Goal: Task Accomplishment & Management: Manage account settings

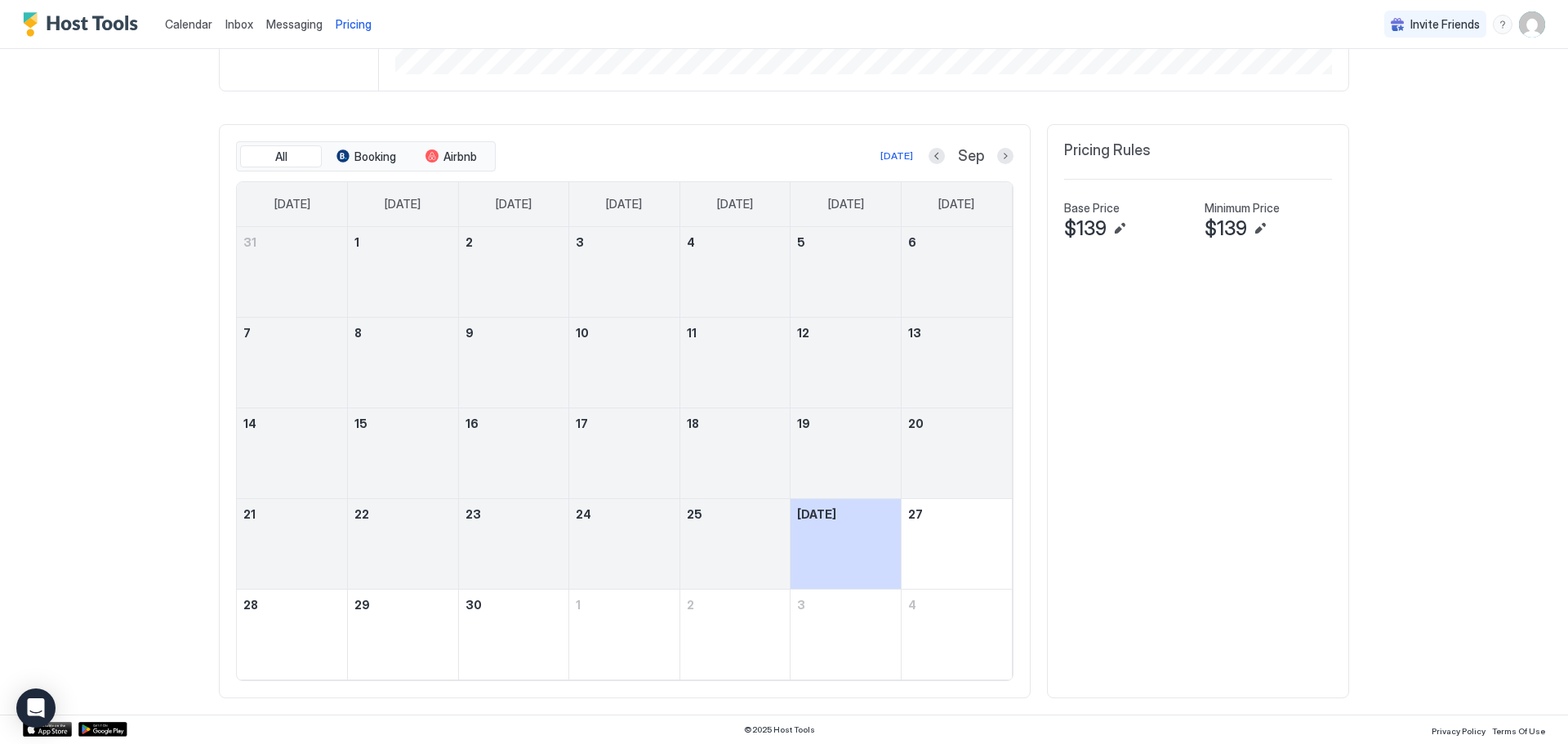
scroll to position [313, 940]
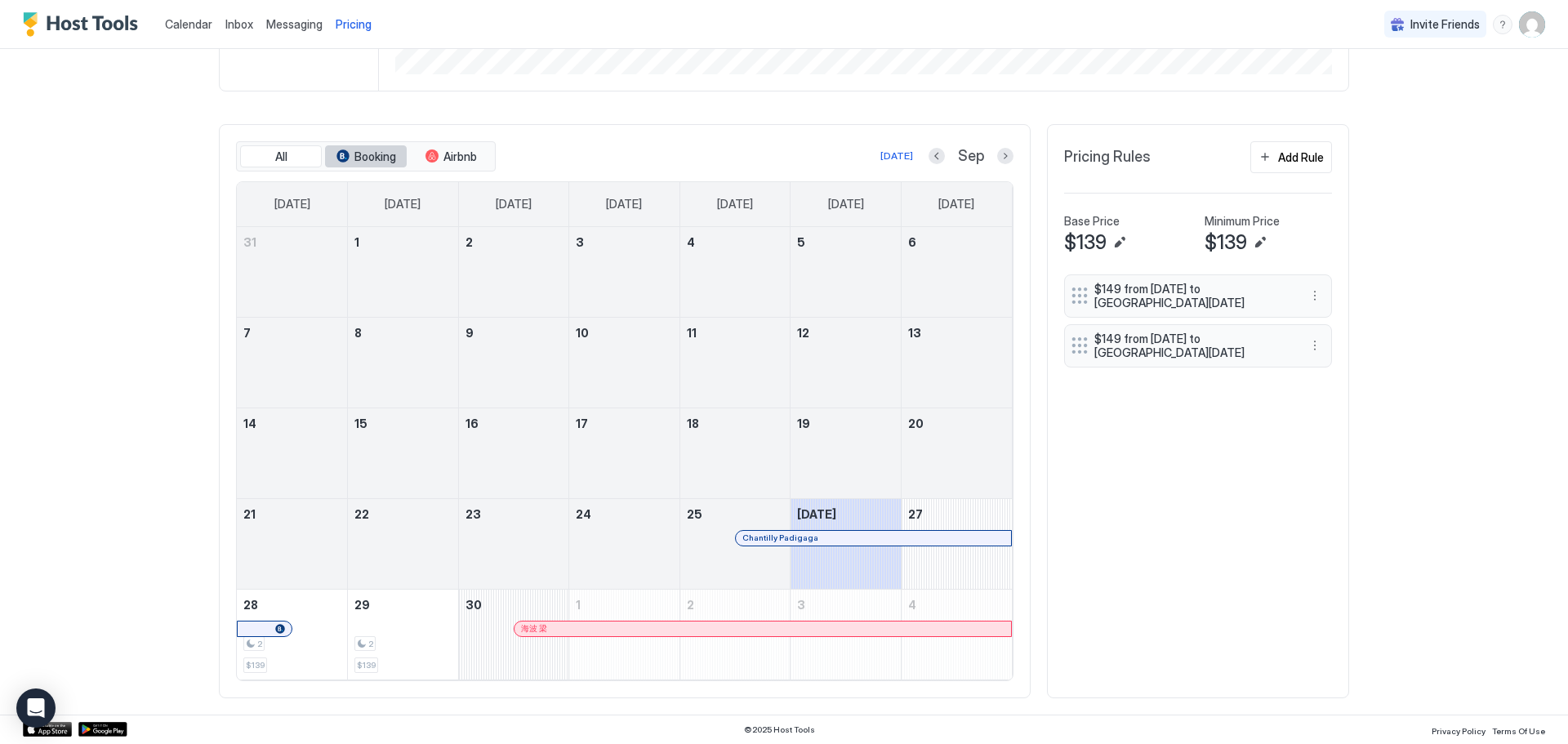
click at [369, 149] on span "Booking" at bounding box center [375, 156] width 42 height 14
click at [446, 149] on span "Airbnb" at bounding box center [460, 156] width 34 height 14
click at [370, 158] on span "Booking" at bounding box center [375, 156] width 42 height 14
click at [1289, 161] on div "Add Rule" at bounding box center [1300, 157] width 46 height 17
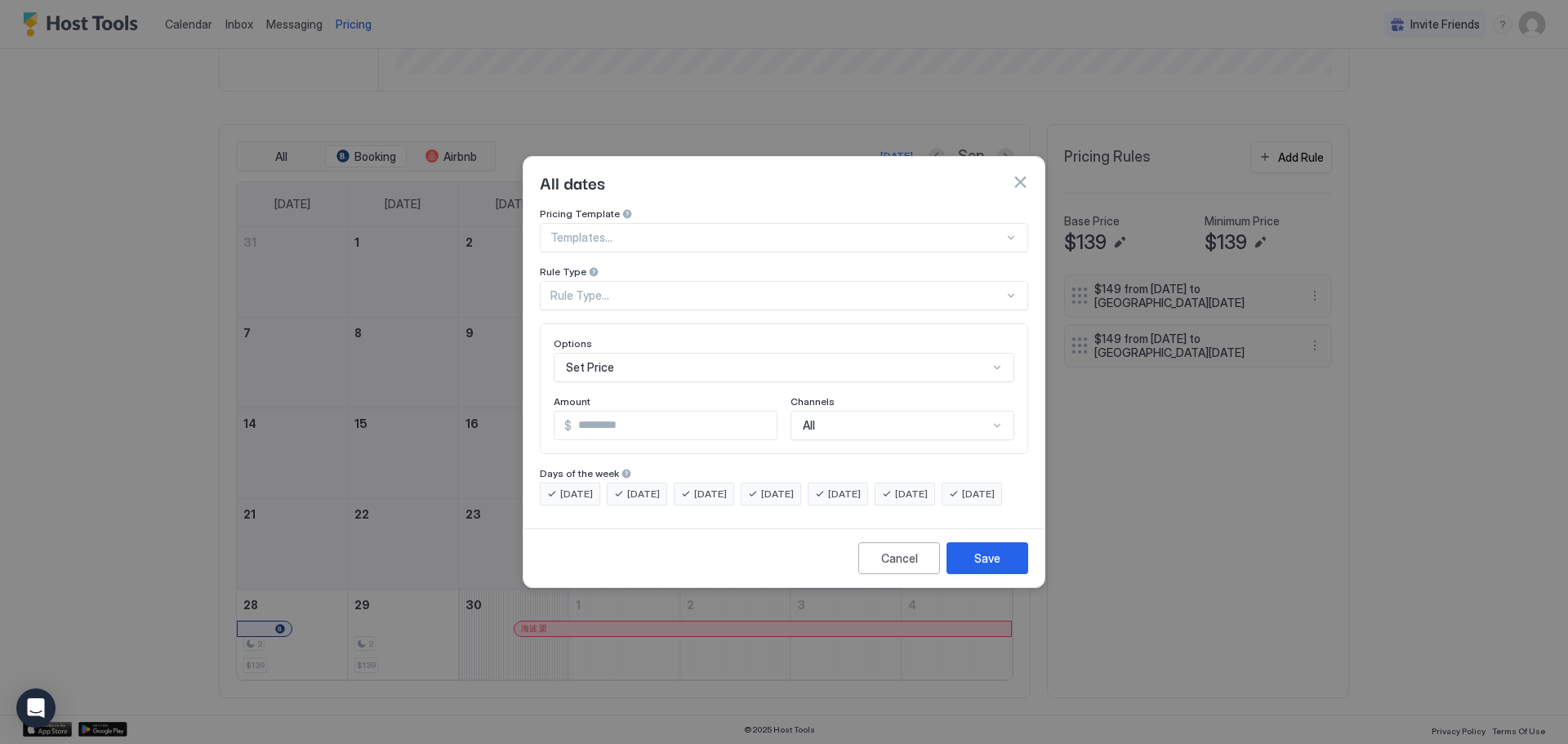
click at [594, 230] on div at bounding box center [777, 237] width 453 height 14
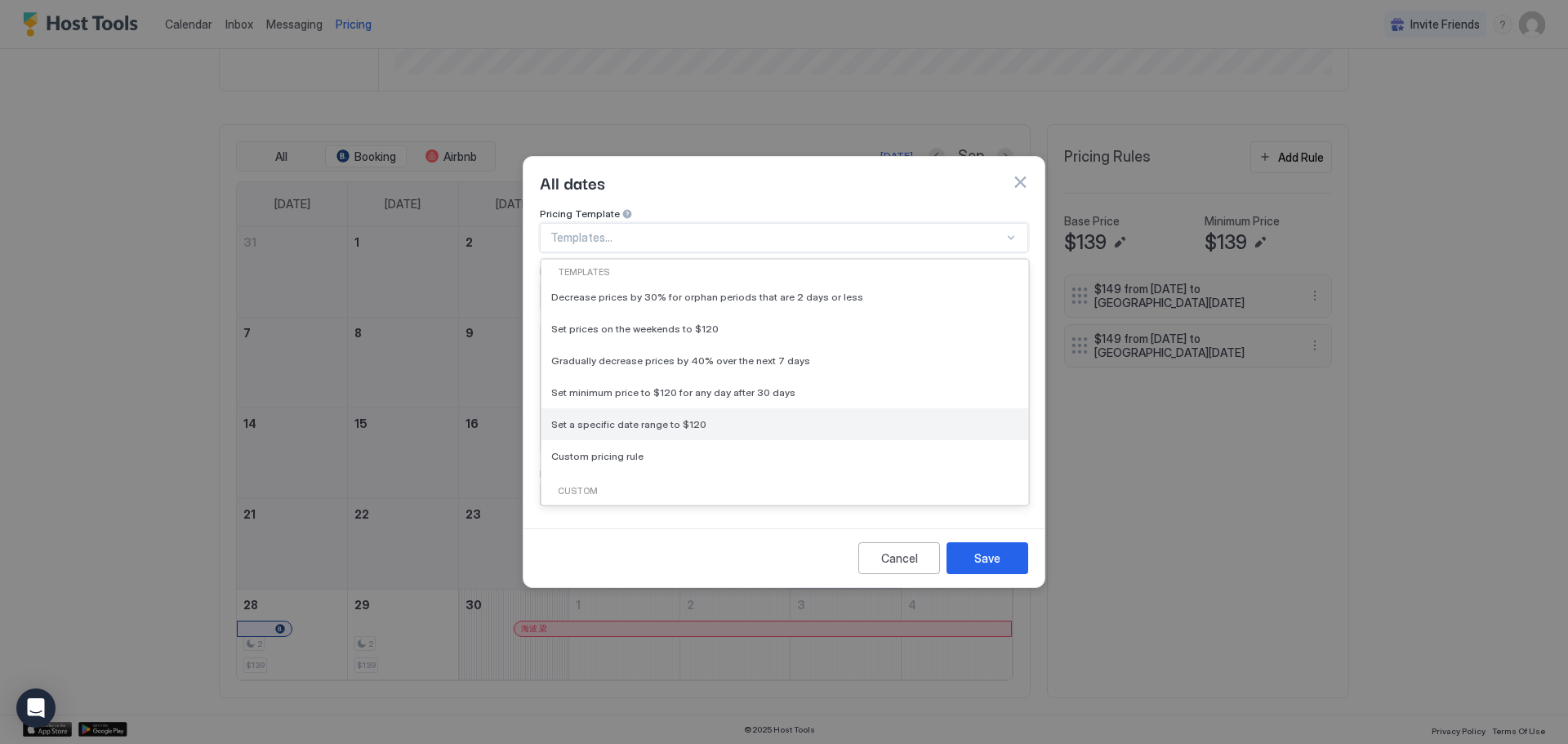
scroll to position [66, 0]
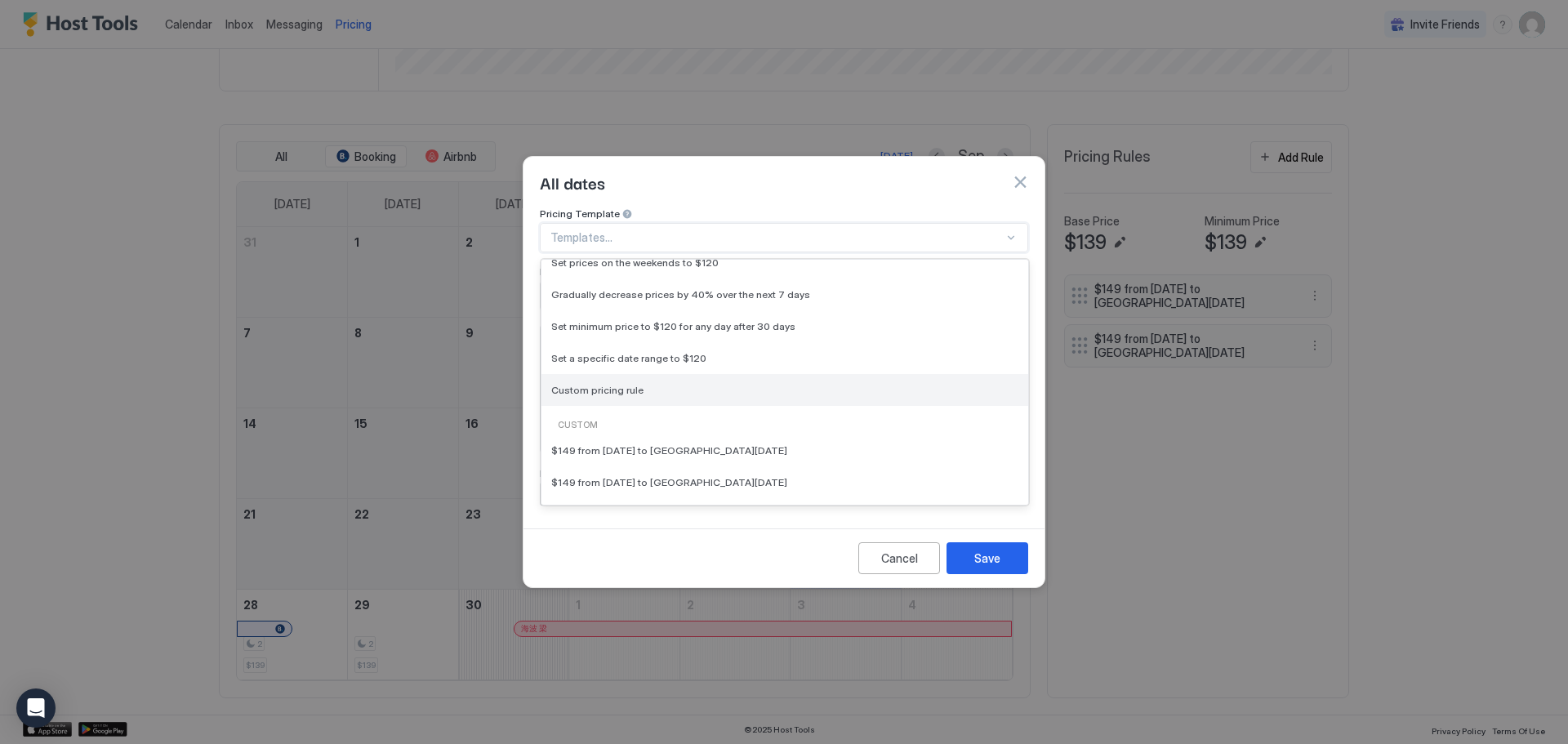
click at [592, 384] on span "Custom pricing rule" at bounding box center [597, 390] width 92 height 12
type input "***"
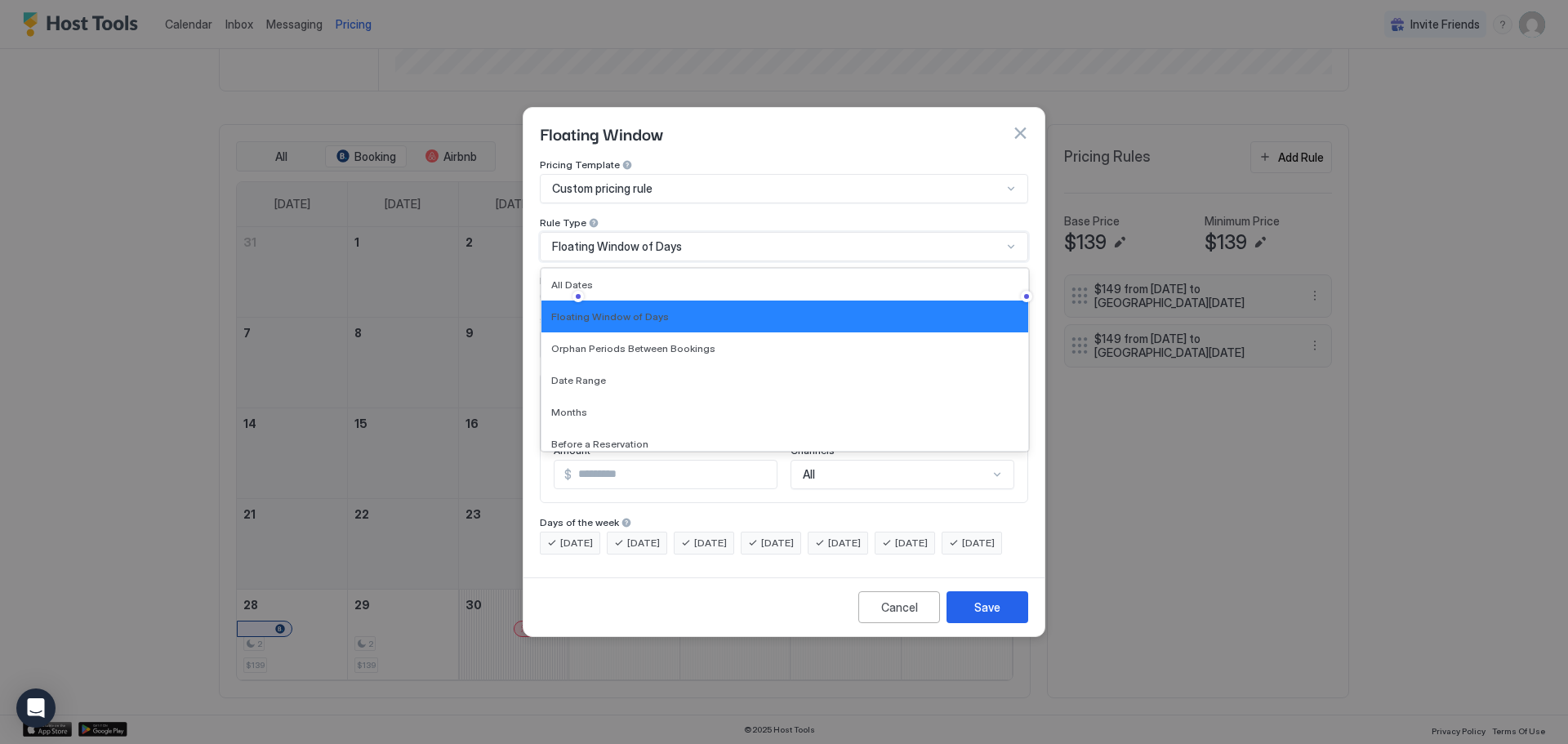
click at [651, 239] on span "Floating Window of Days" at bounding box center [617, 246] width 129 height 14
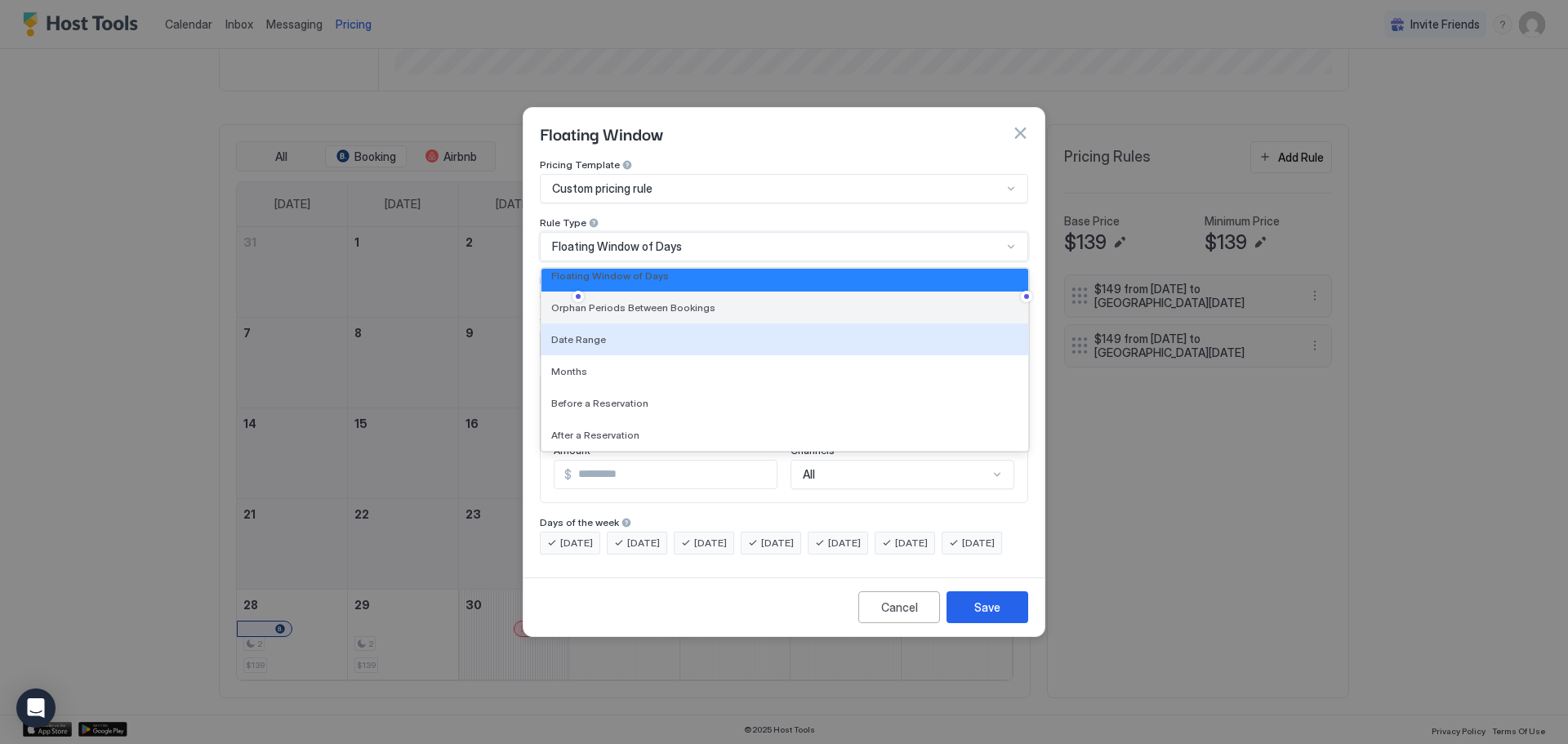
scroll to position [0, 0]
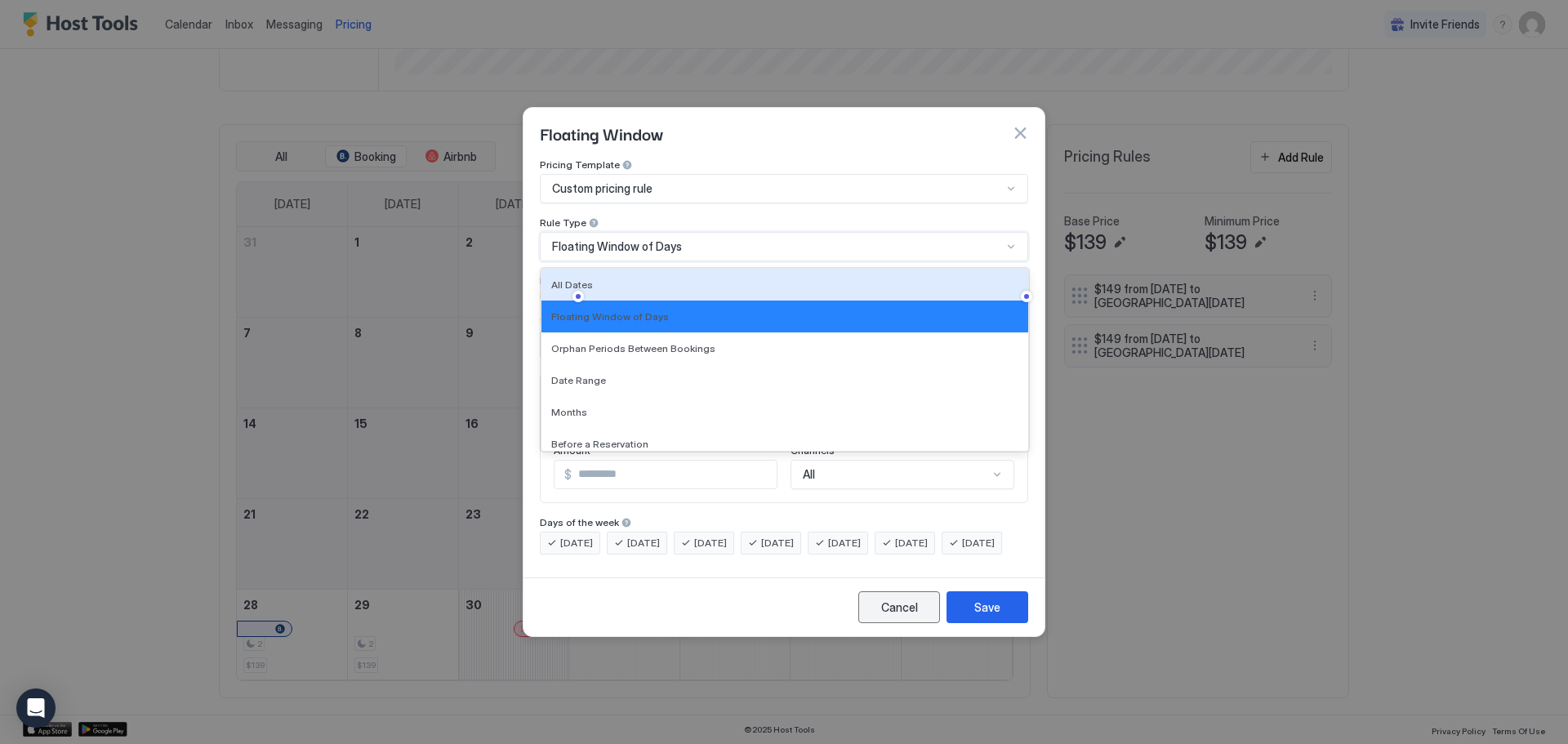
click at [897, 616] on div "Cancel" at bounding box center [899, 607] width 37 height 17
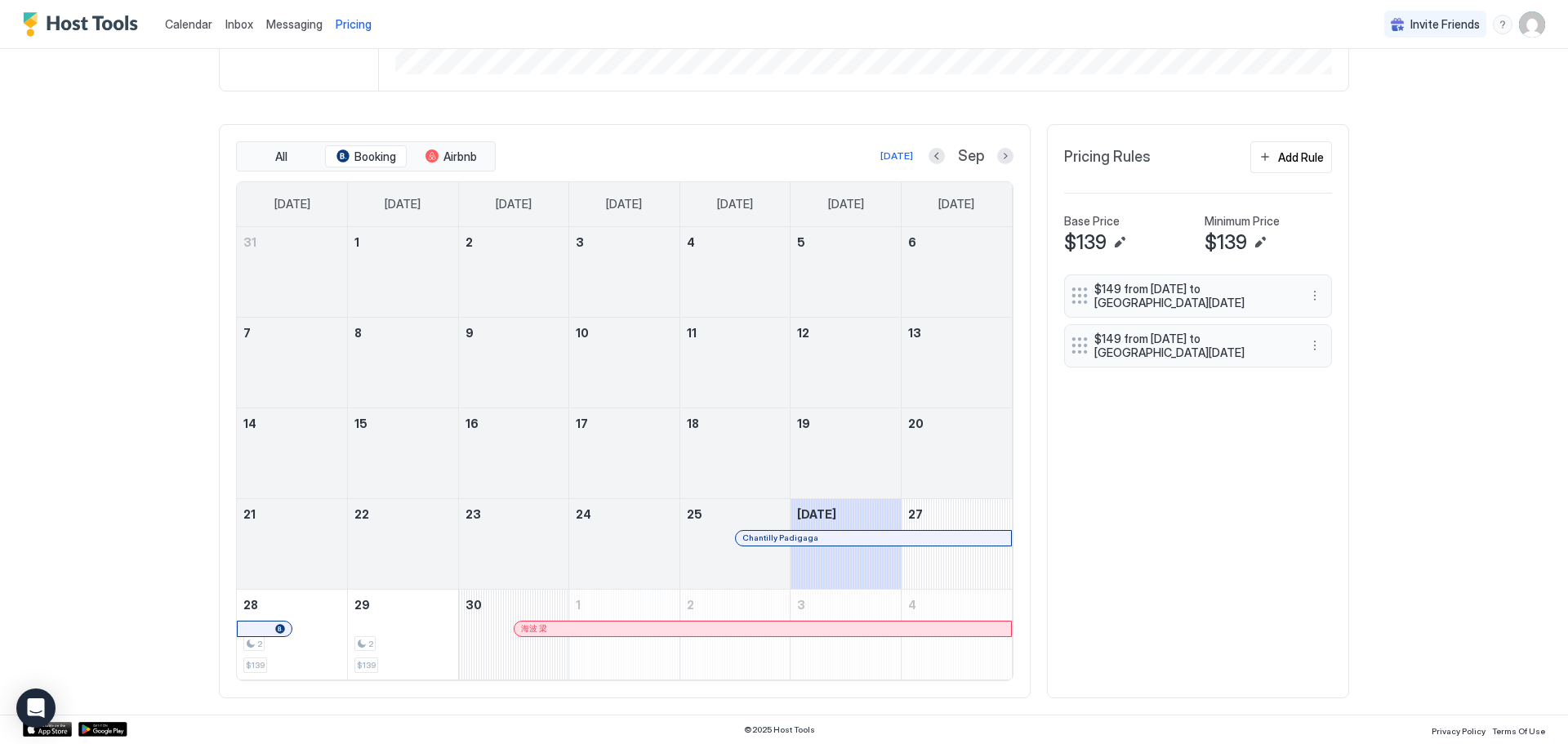
click at [1493, 27] on div "menu" at bounding box center [1503, 24] width 20 height 20
click at [1356, 48] on span "Help Center" at bounding box center [1349, 48] width 62 height 14
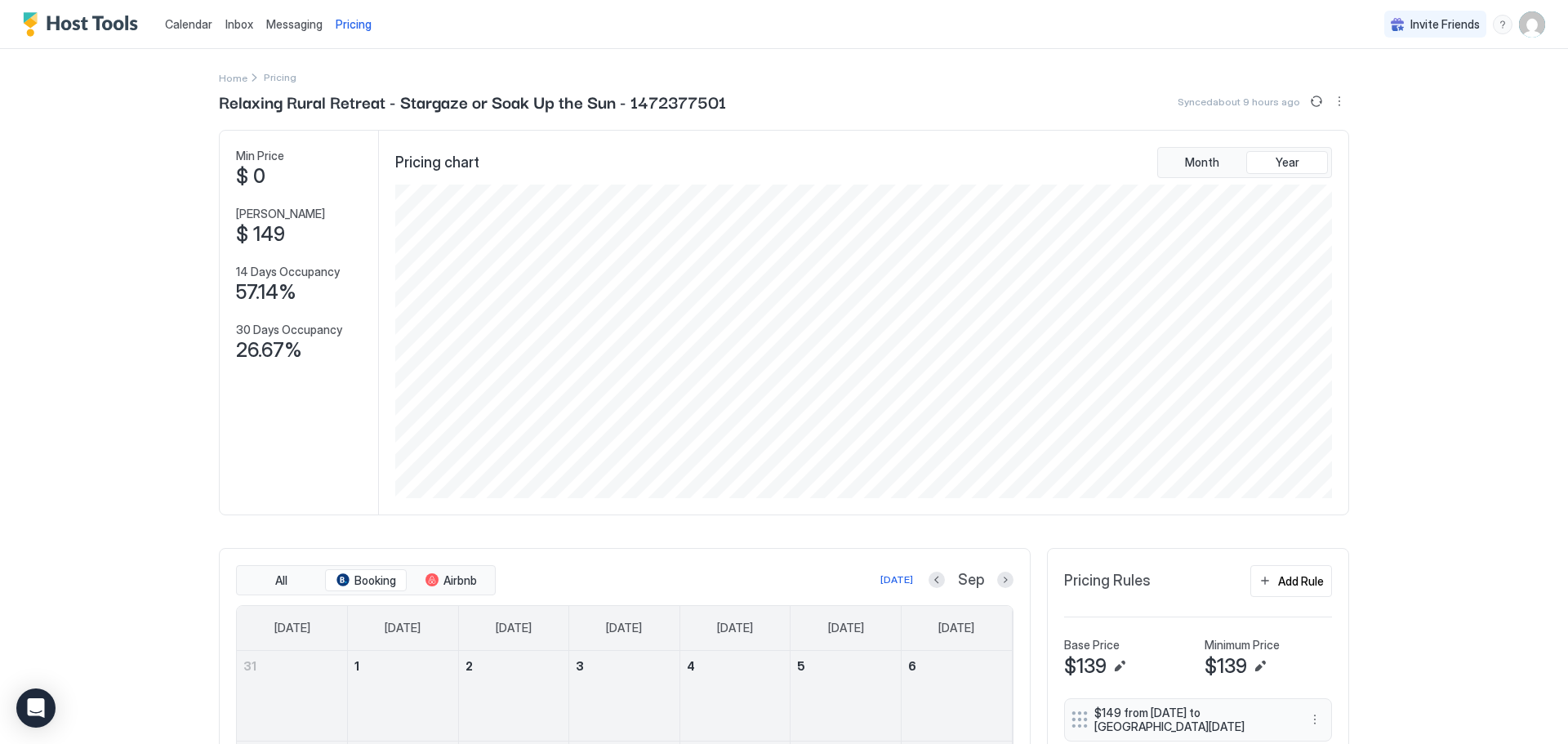
click at [336, 21] on span "Pricing" at bounding box center [353, 24] width 36 height 14
click at [1519, 28] on img "User profile" at bounding box center [1531, 24] width 26 height 26
click at [1343, 98] on span "Settings" at bounding box center [1360, 105] width 44 height 14
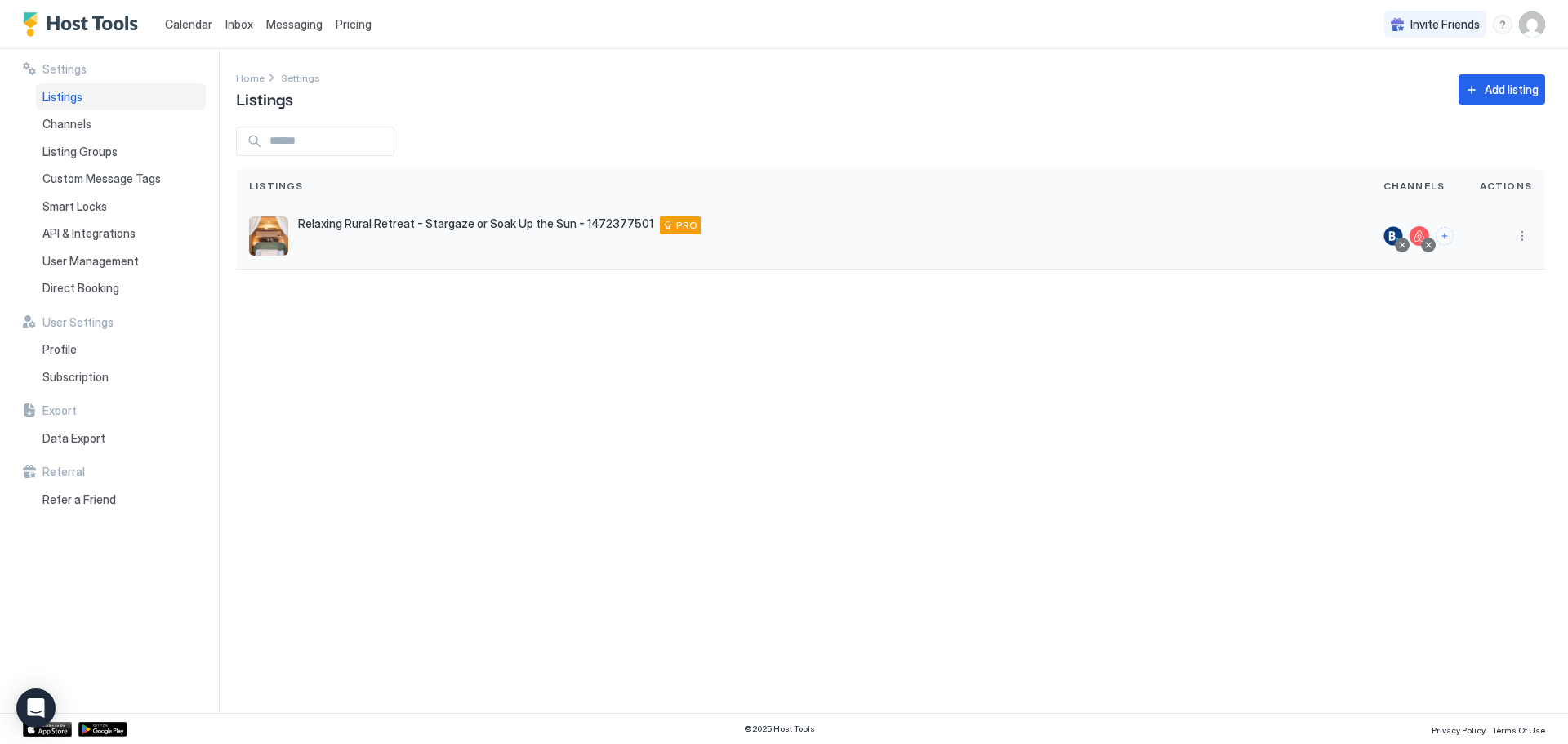
click at [1418, 235] on div at bounding box center [1419, 236] width 20 height 20
click at [56, 120] on span "Channels" at bounding box center [67, 124] width 49 height 14
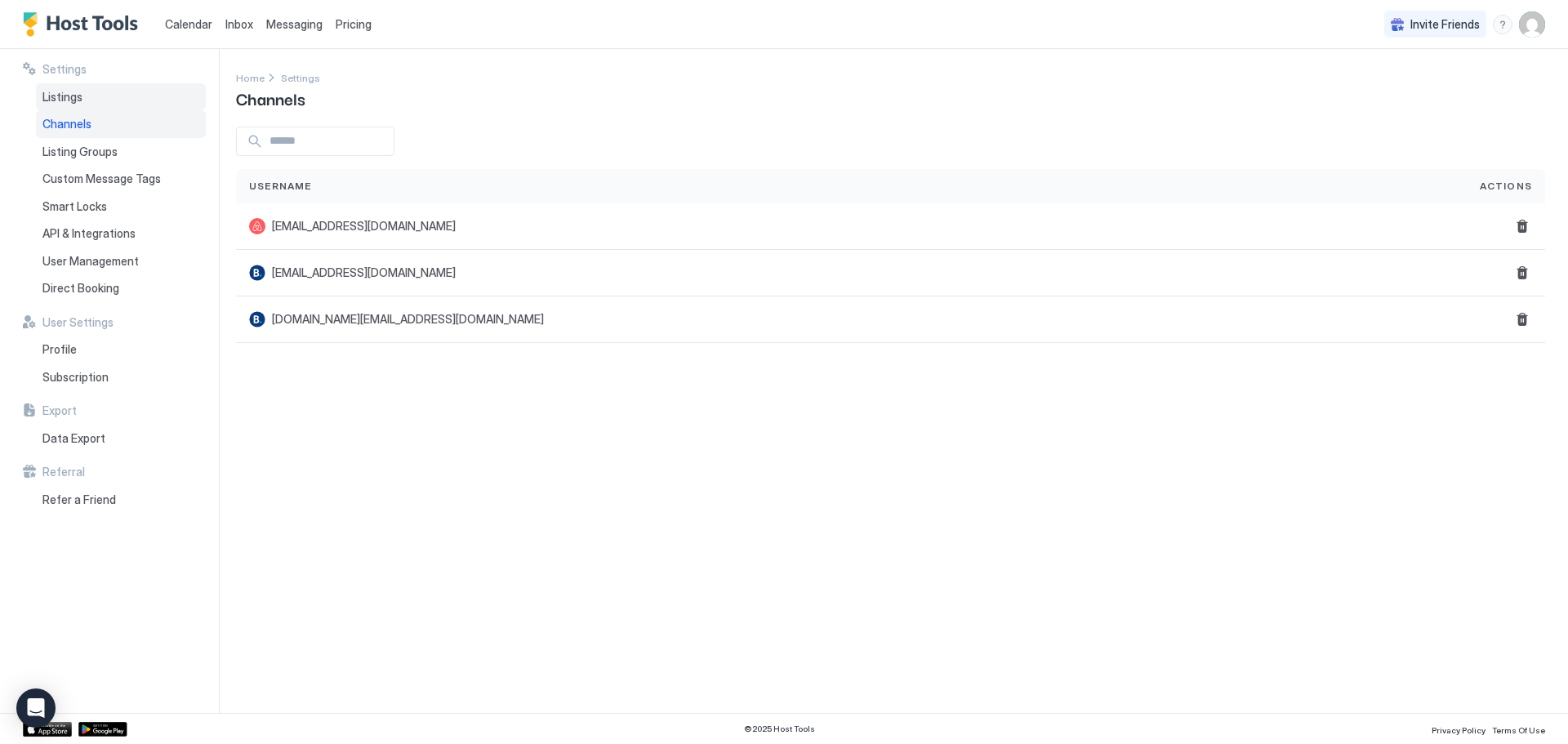
click at [68, 100] on span "Listings" at bounding box center [62, 97] width 40 height 14
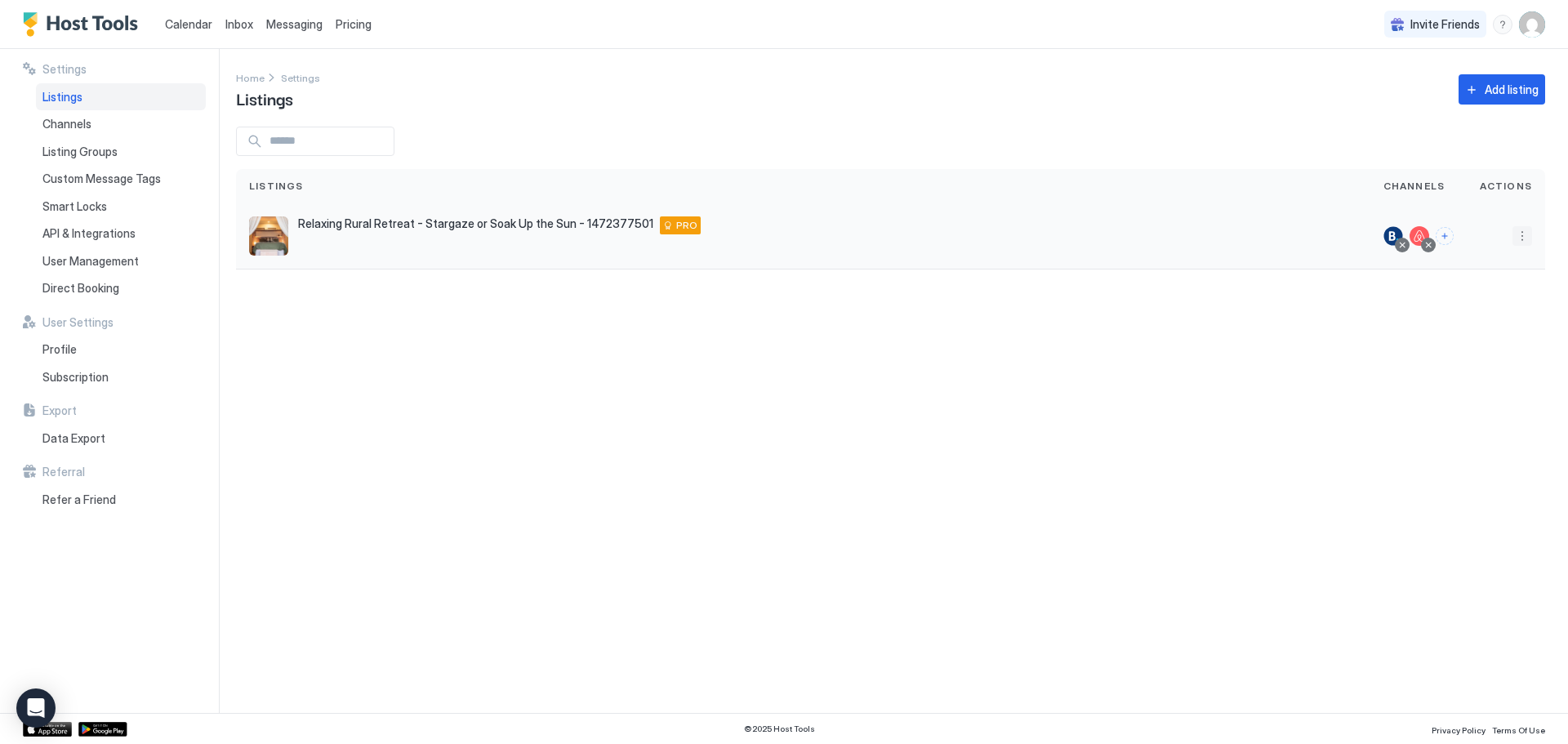
click at [1522, 236] on button "More options" at bounding box center [1522, 236] width 20 height 20
click at [1470, 360] on span "Airbnb Settings" at bounding box center [1482, 364] width 72 height 12
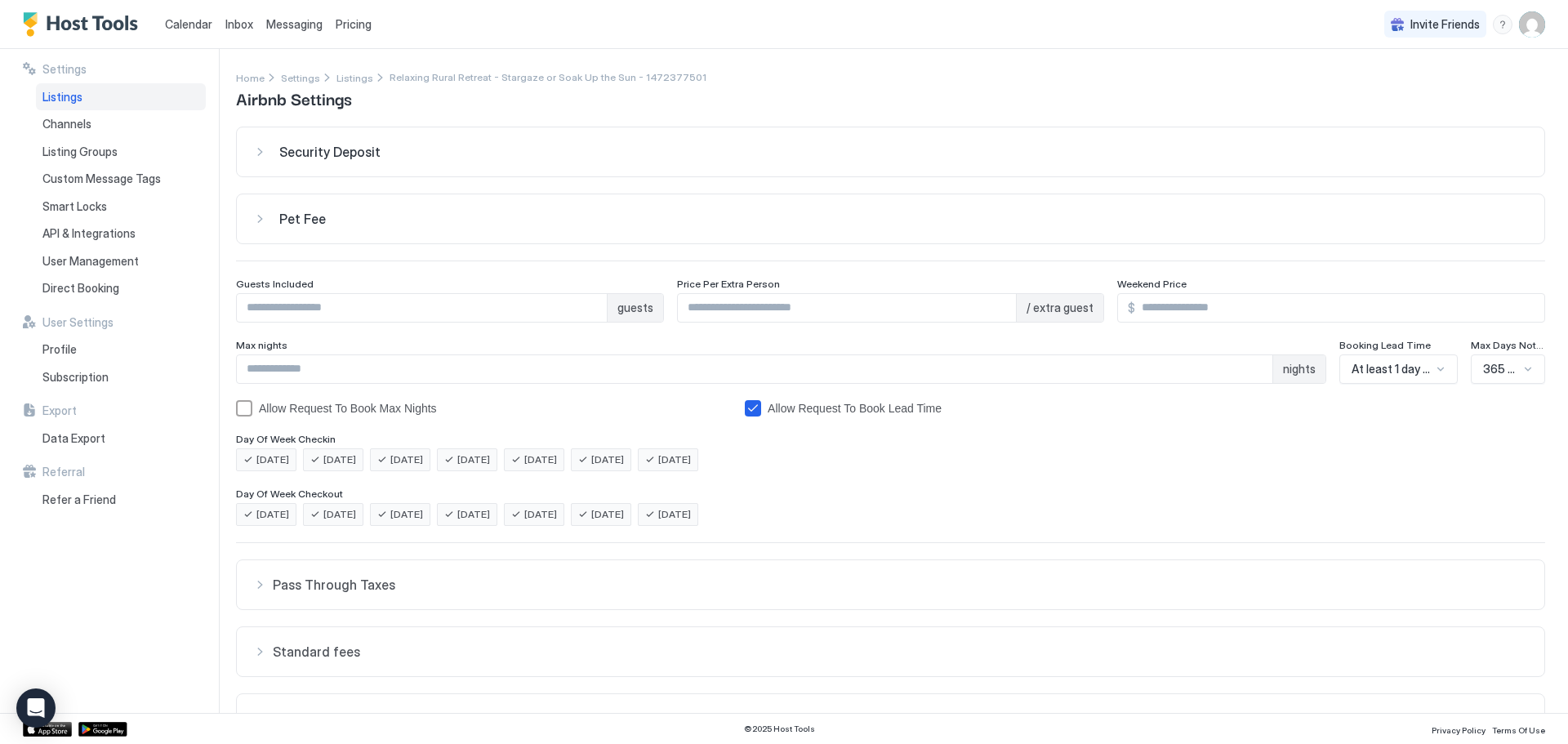
click at [256, 217] on div "Pet Fee" at bounding box center [891, 219] width 1274 height 16
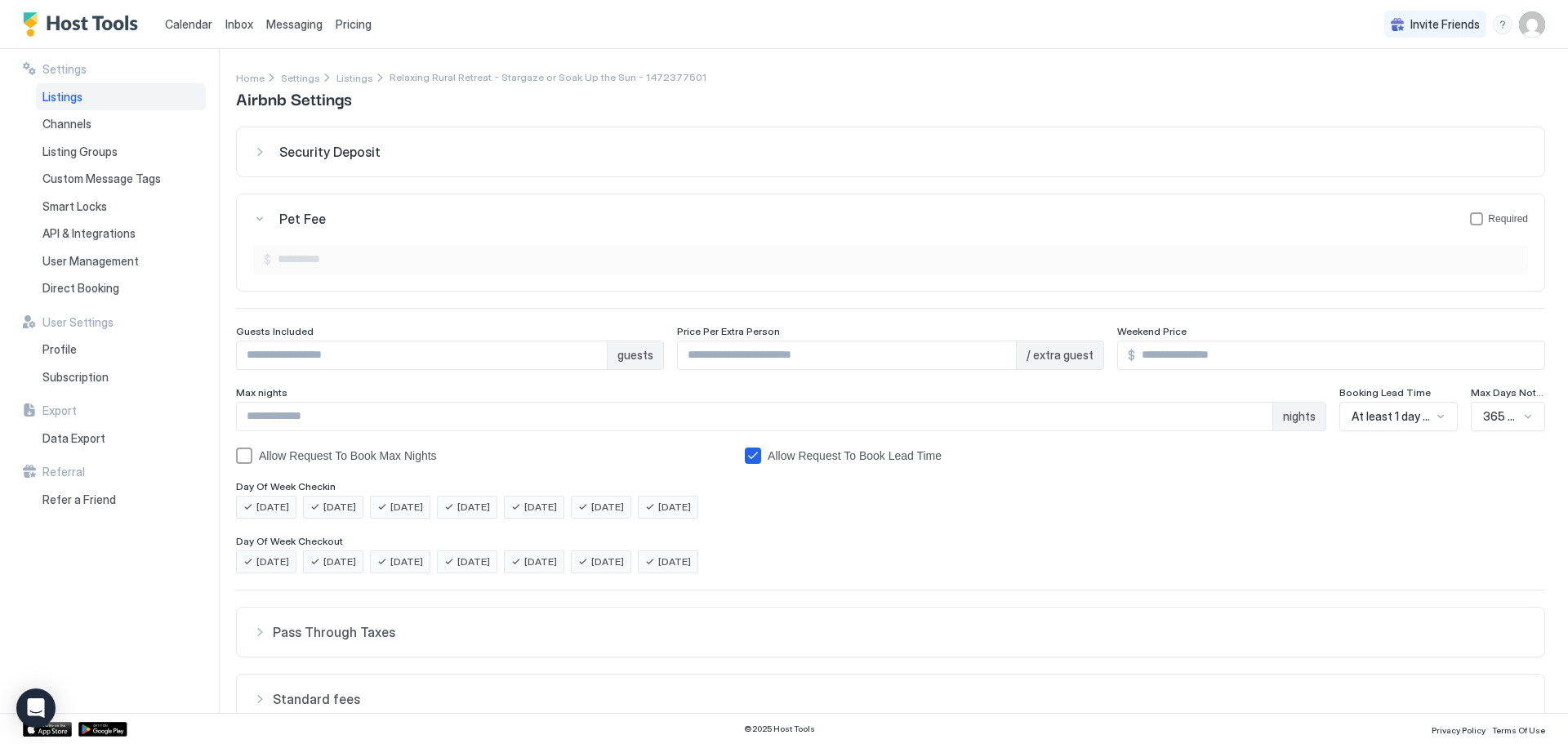
click at [256, 217] on div "Pet Fee Required" at bounding box center [891, 219] width 1274 height 16
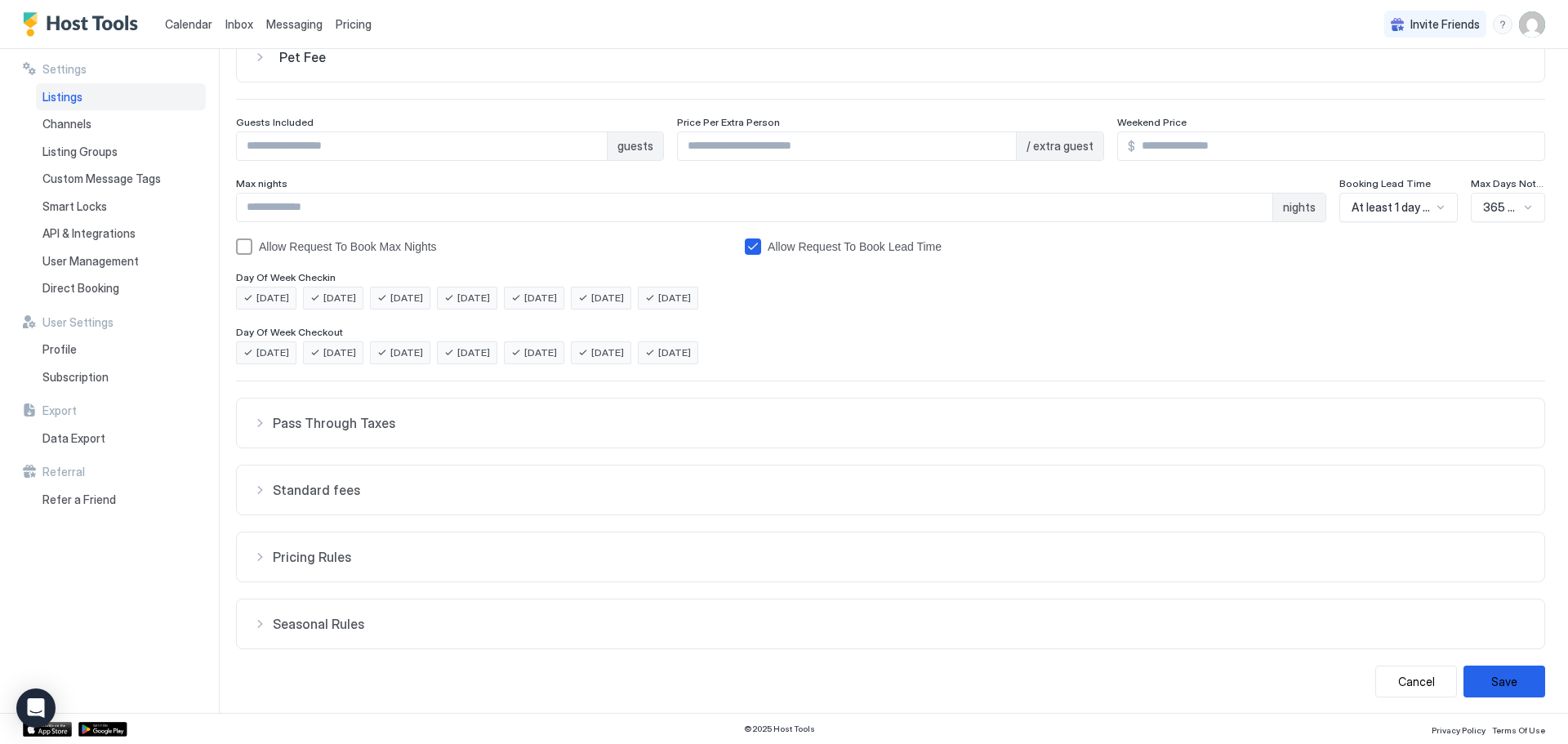
scroll to position [166, 0]
click at [259, 477] on div "Standard fees" at bounding box center [891, 485] width 1274 height 16
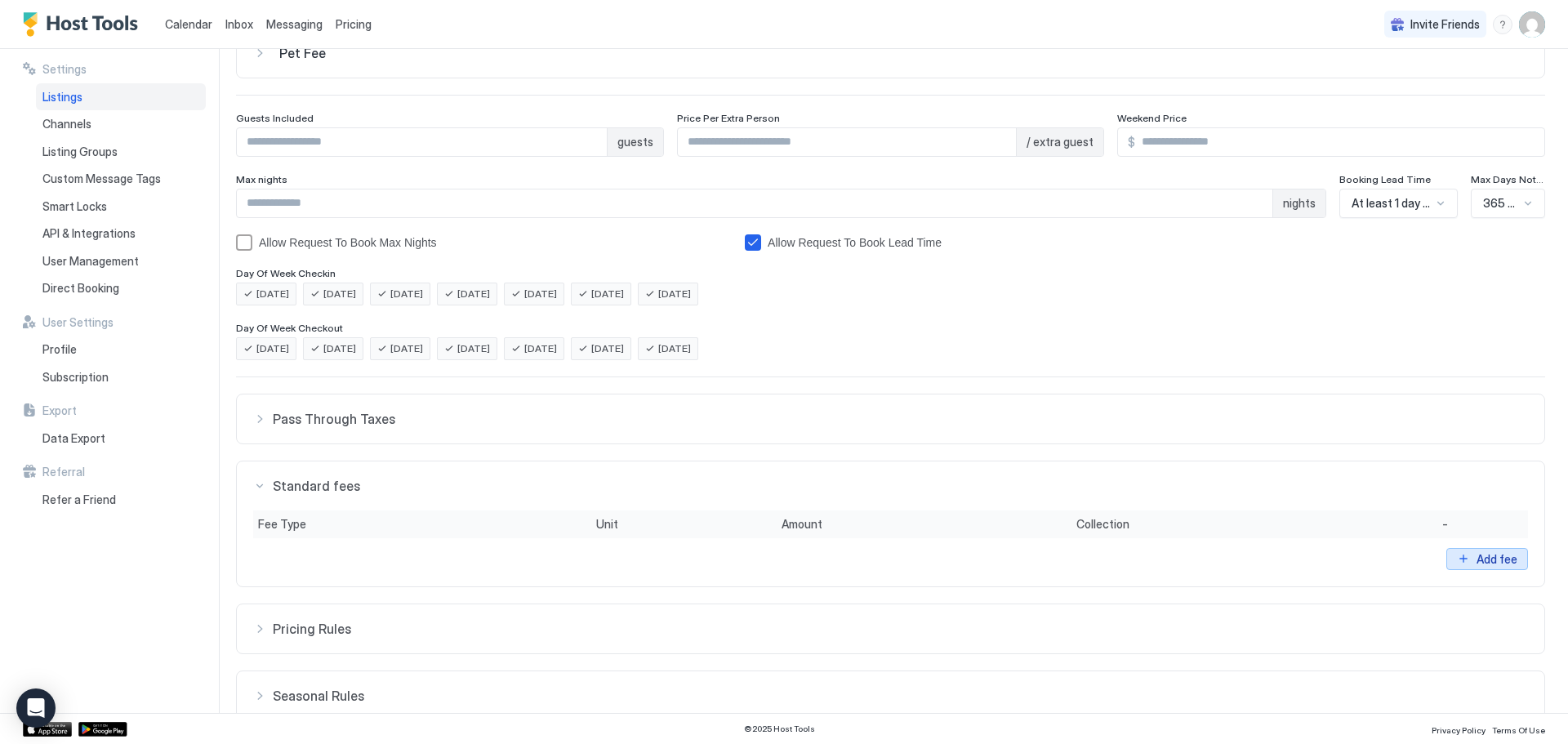
click at [1476, 553] on div "Add fee" at bounding box center [1497, 558] width 41 height 17
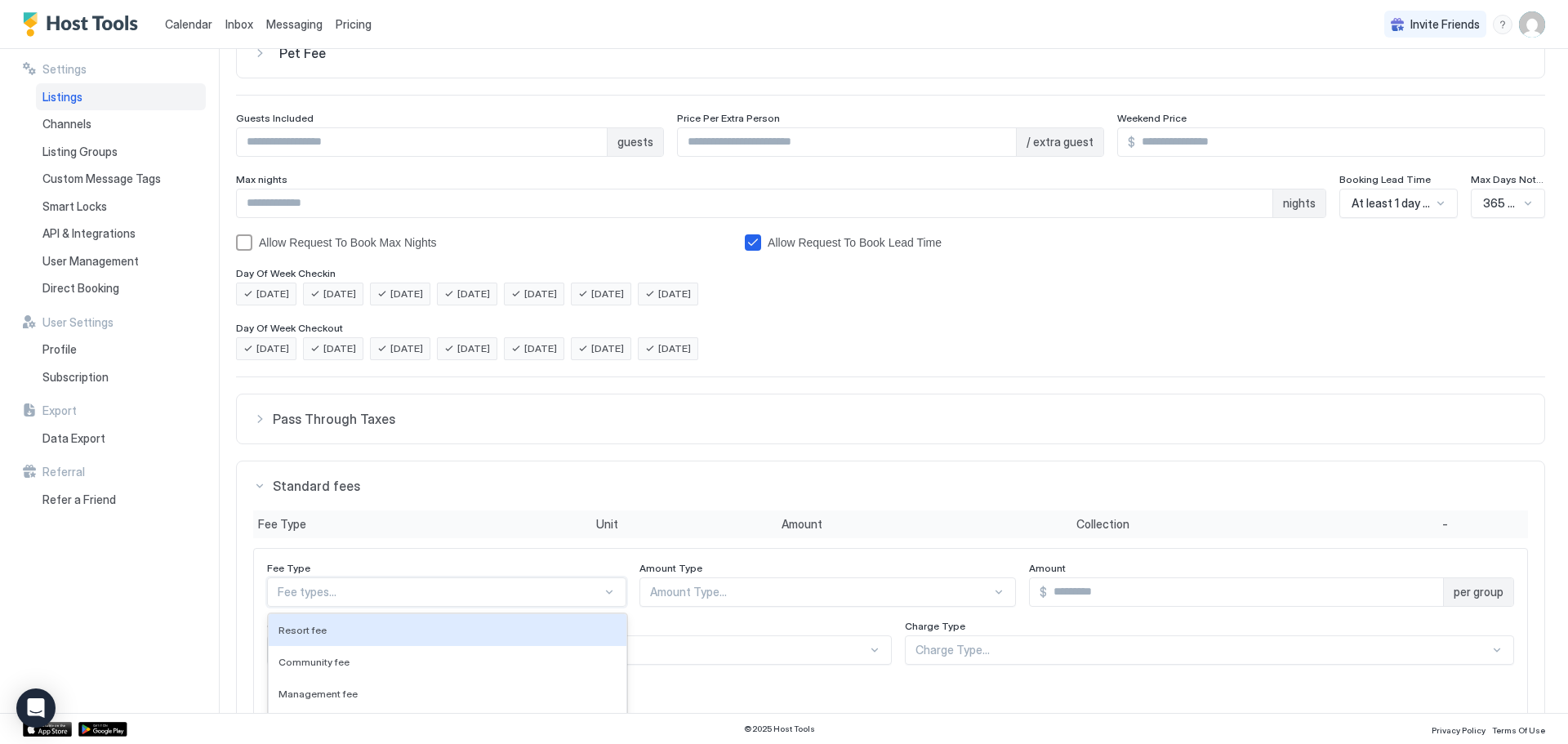
click at [295, 584] on div "11 results available. Use Up and Down to choose options, press Enter to select …" at bounding box center [446, 591] width 360 height 29
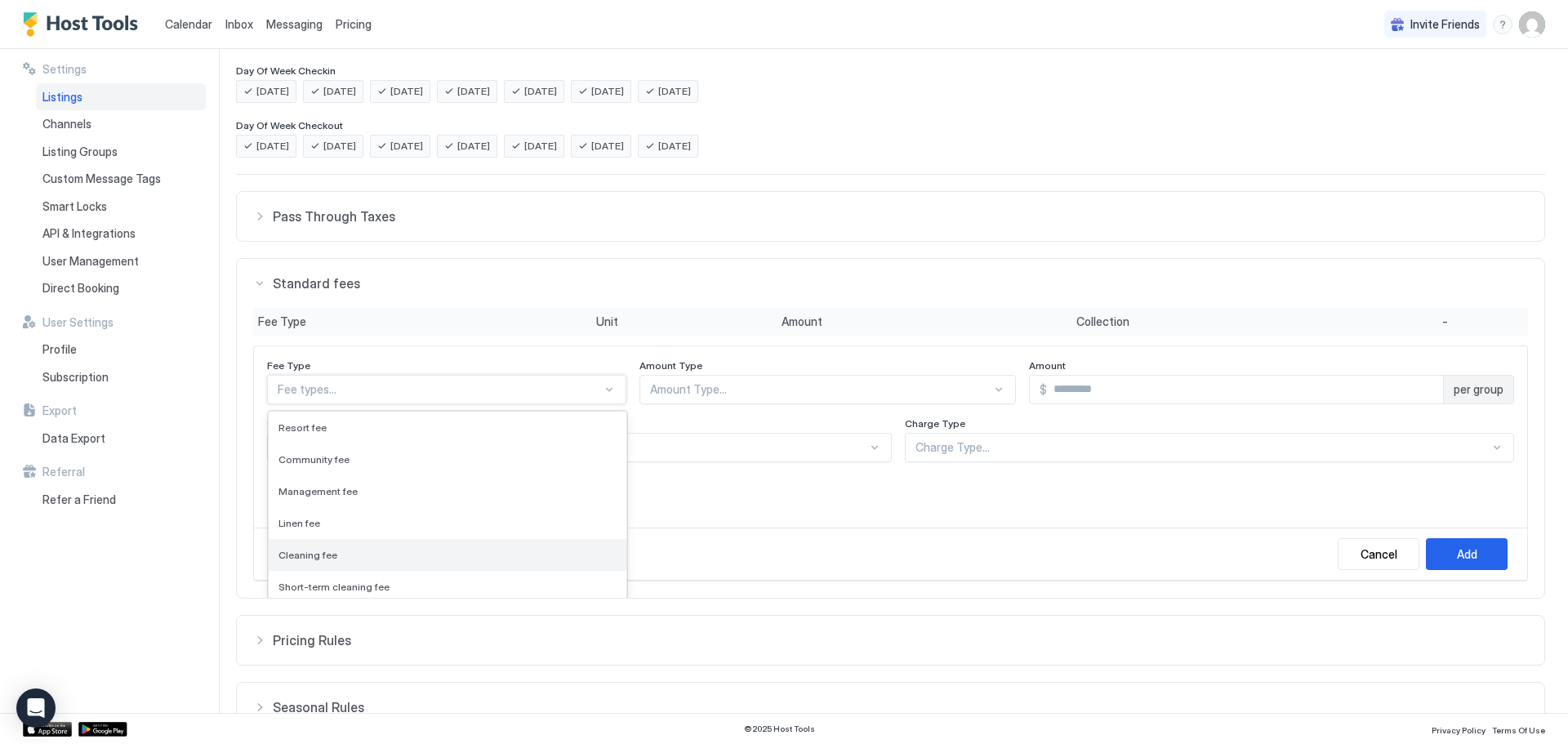
click at [300, 552] on span "Cleaning fee" at bounding box center [308, 555] width 59 height 12
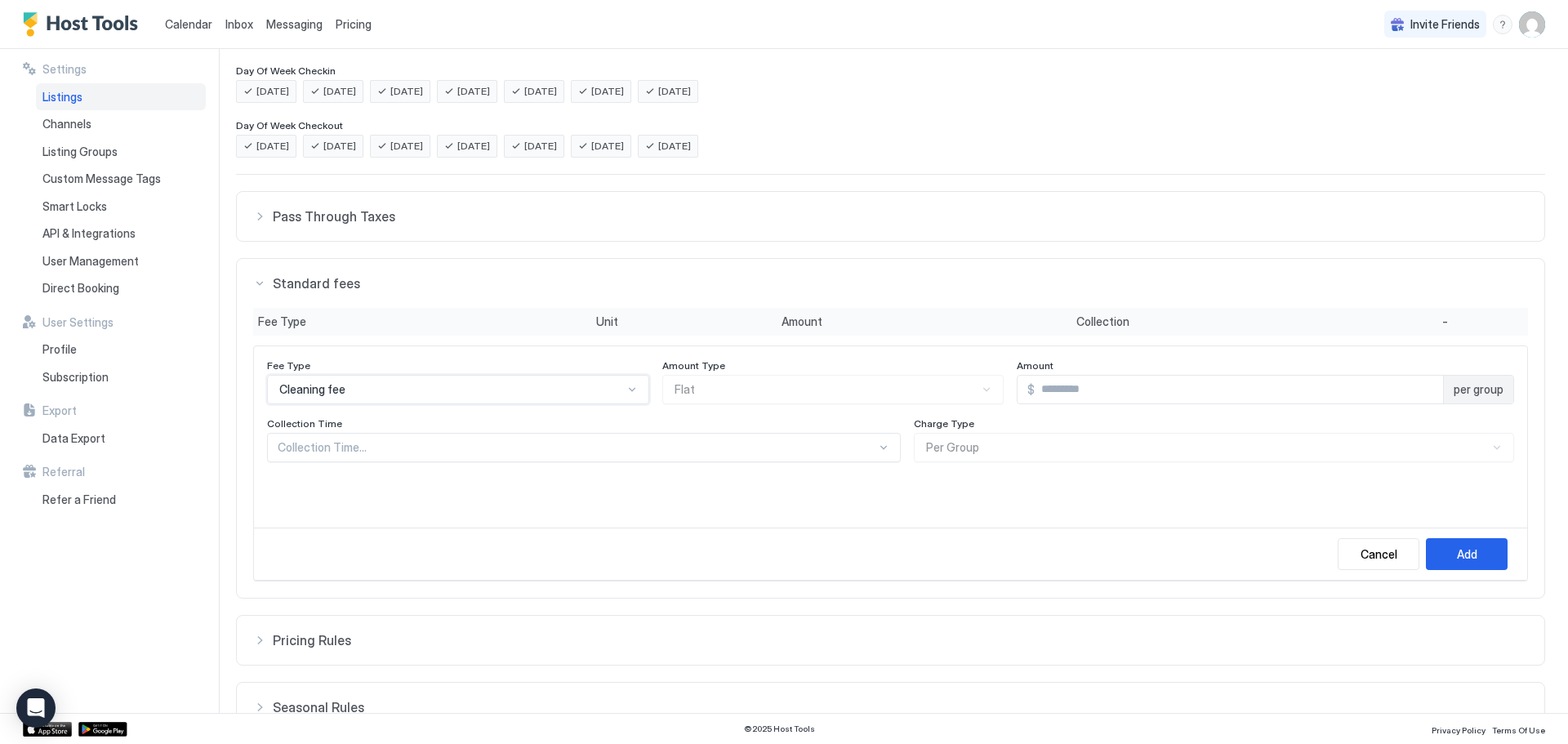
click at [1034, 387] on input "Input Field" at bounding box center [1238, 389] width 408 height 28
type input "**"
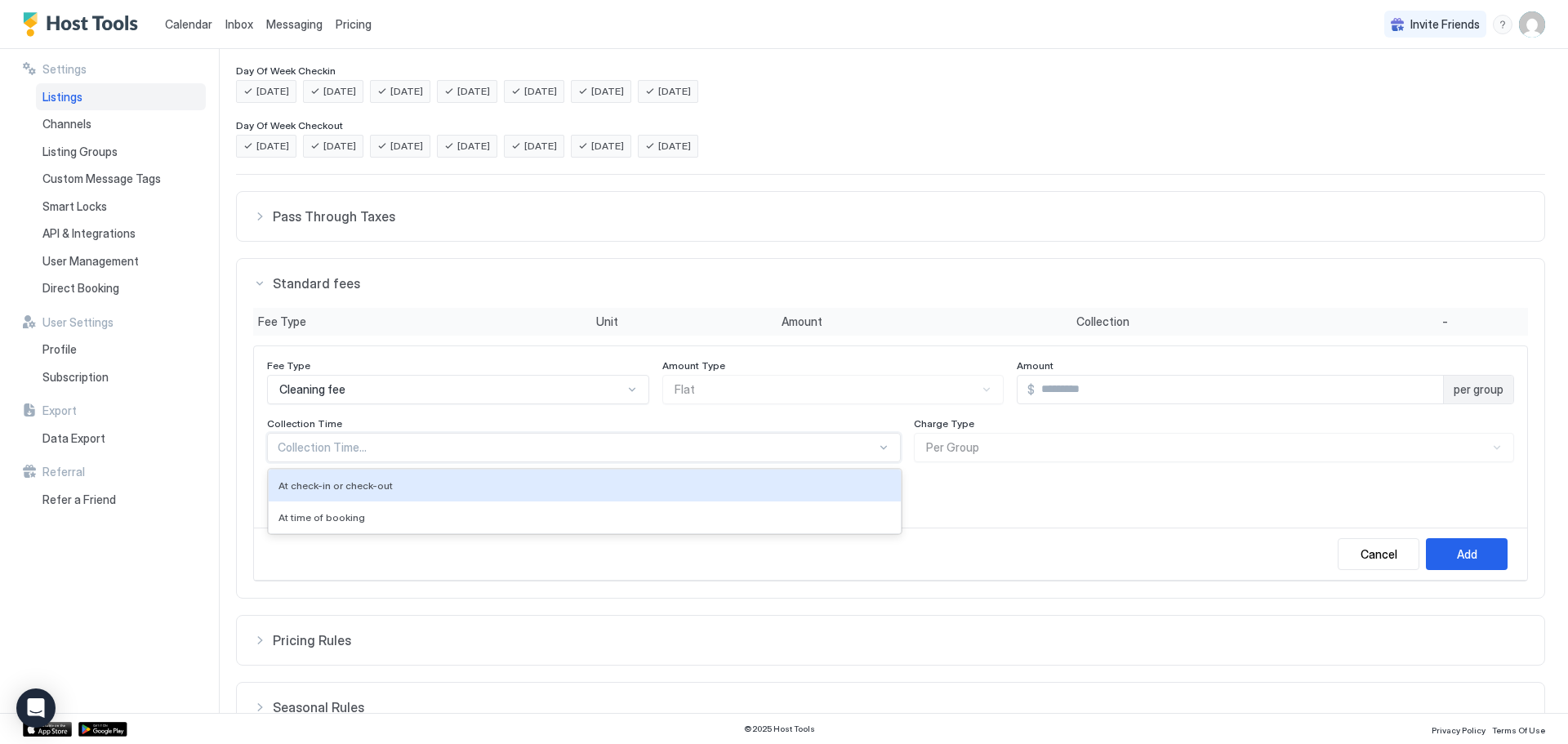
click at [456, 443] on div at bounding box center [577, 447] width 599 height 14
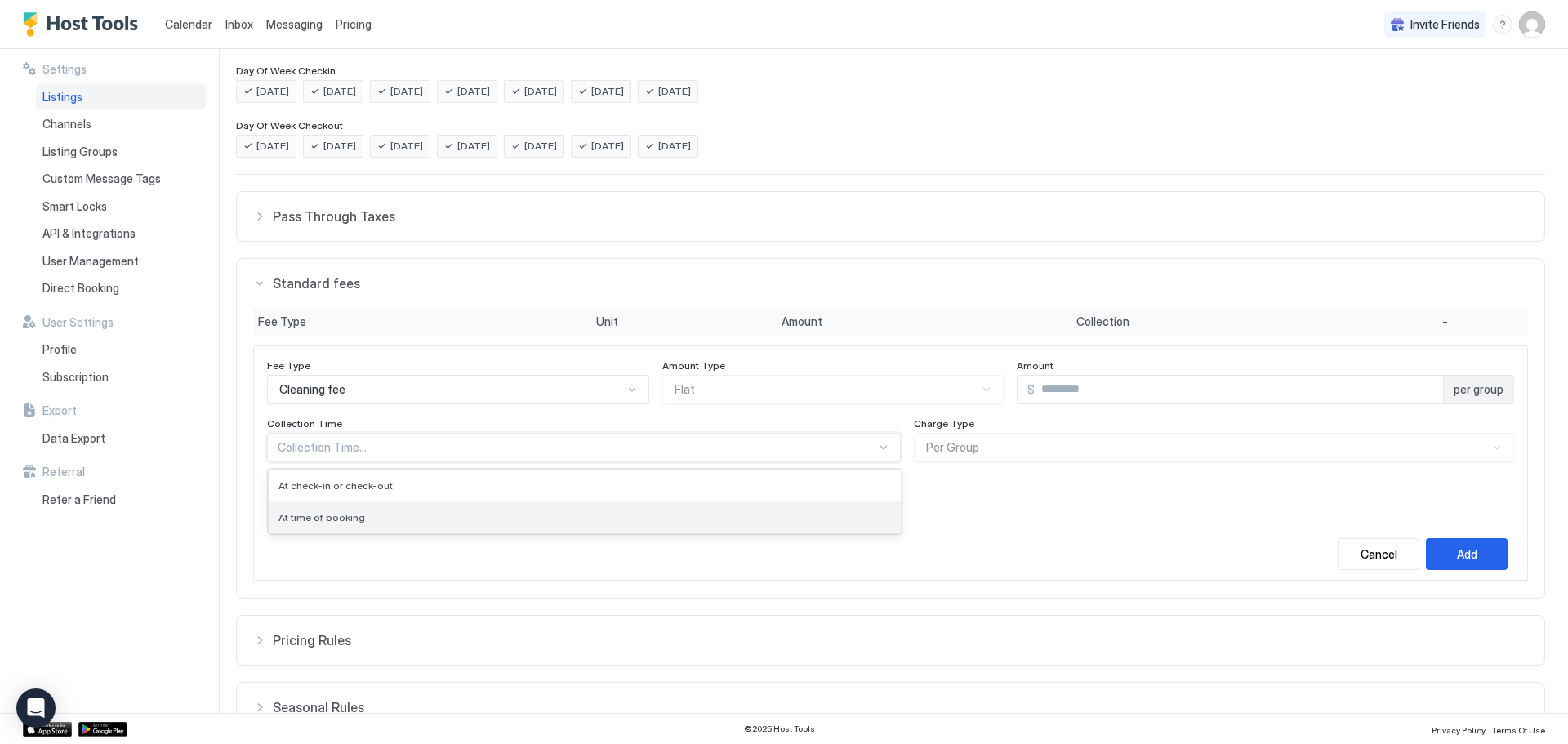
click at [327, 514] on span "At time of booking" at bounding box center [321, 517] width 87 height 12
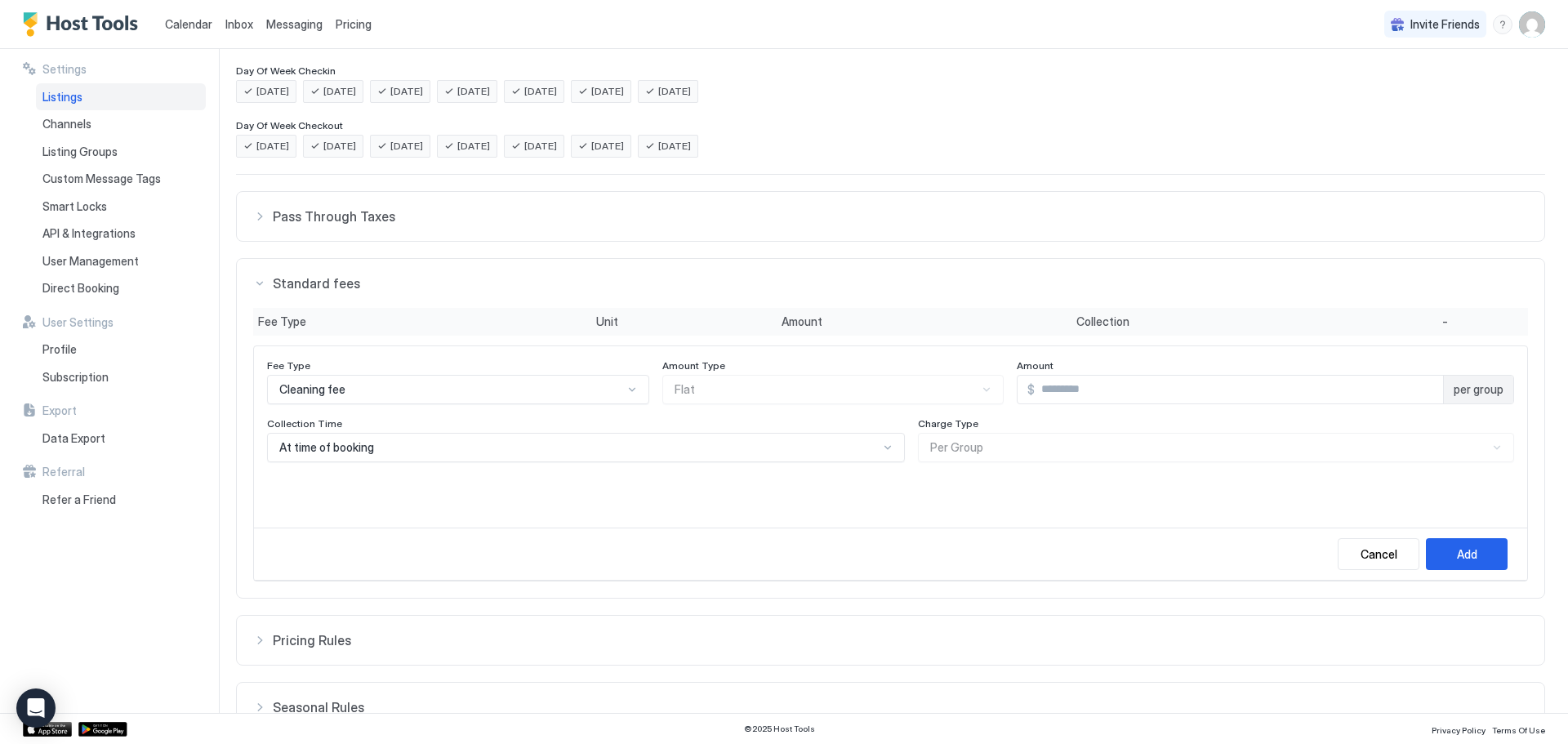
click at [980, 442] on div "Charge Type Per Group" at bounding box center [1215, 440] width 596 height 45
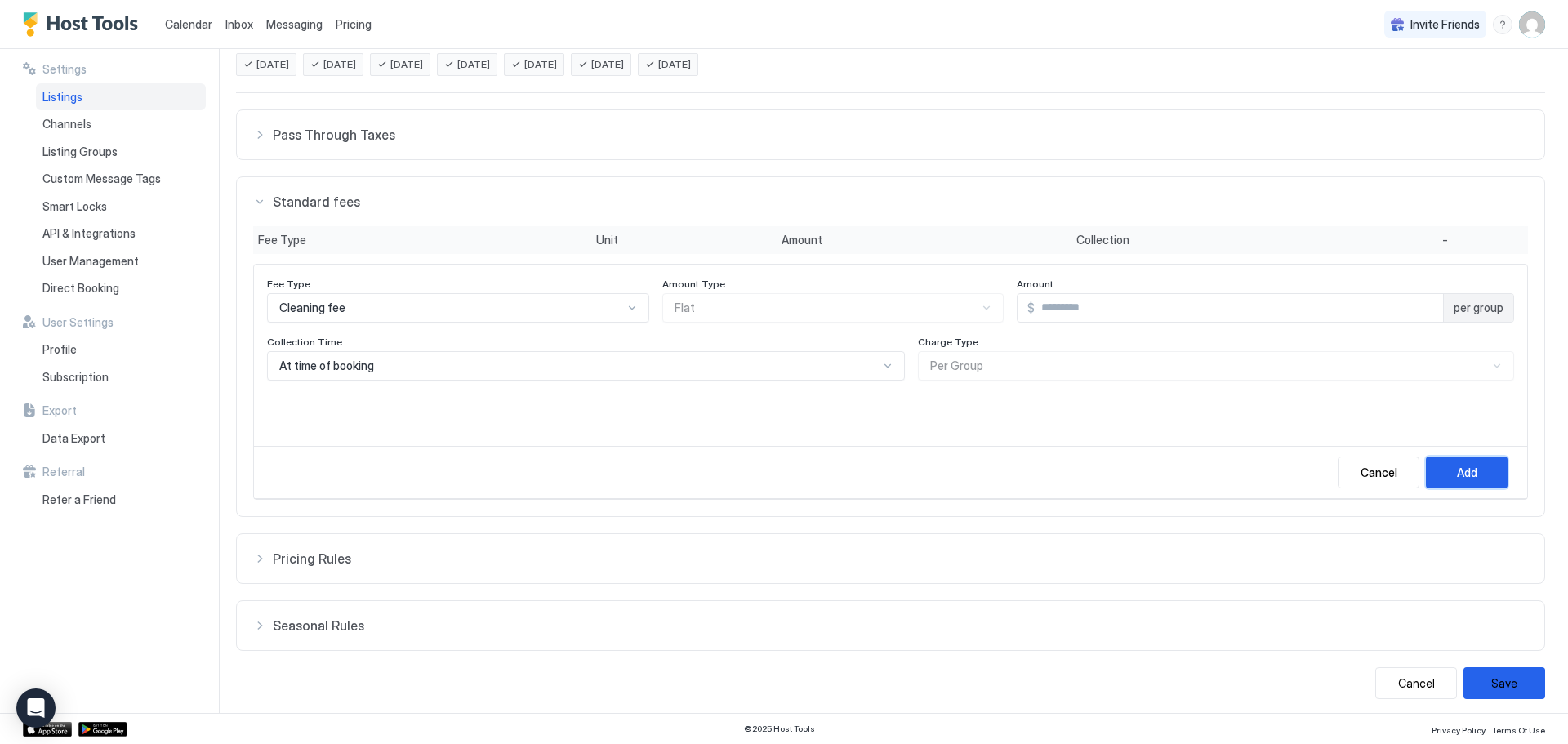
click at [1458, 480] on div "Add" at bounding box center [1466, 472] width 21 height 17
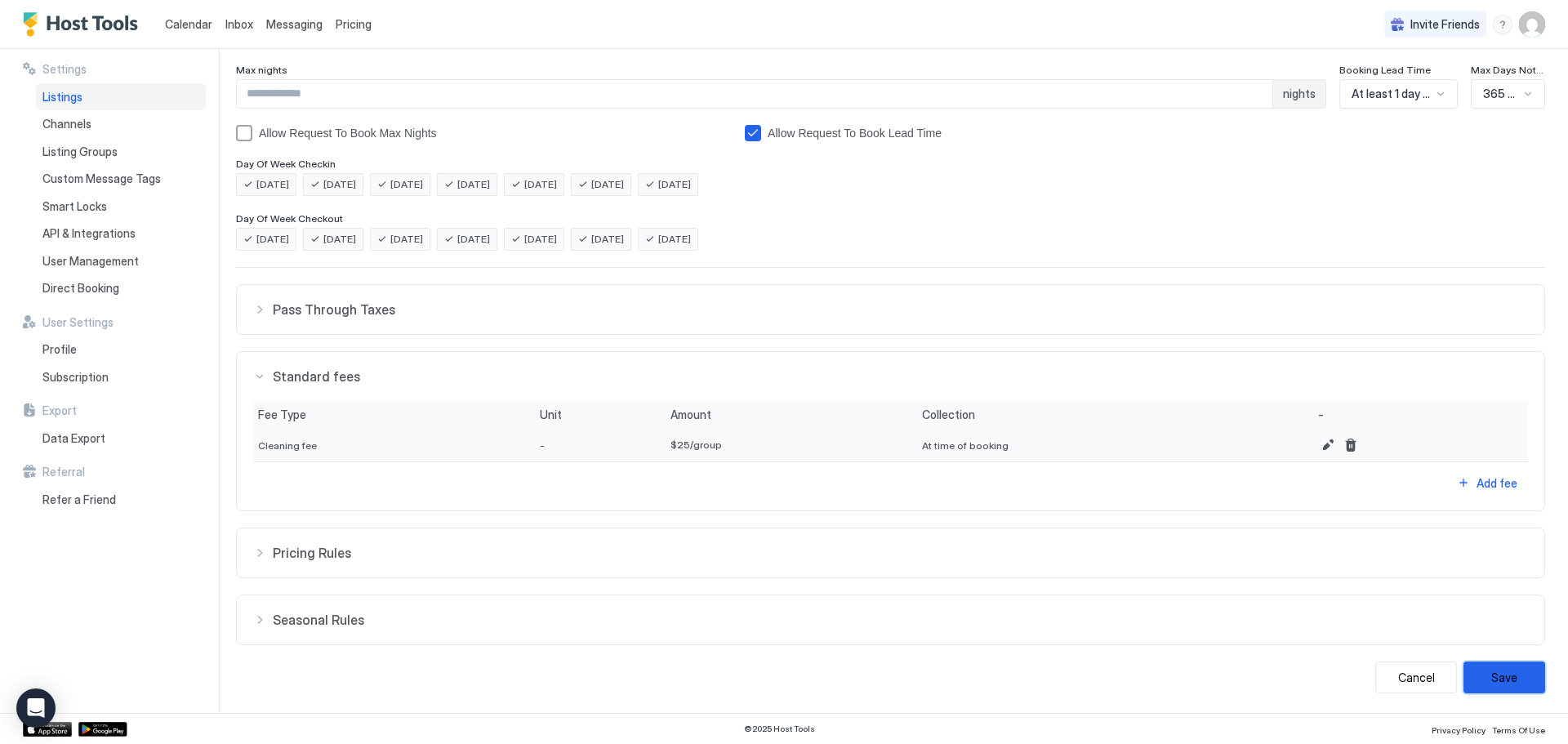
click at [1485, 669] on button "Save" at bounding box center [1504, 677] width 81 height 32
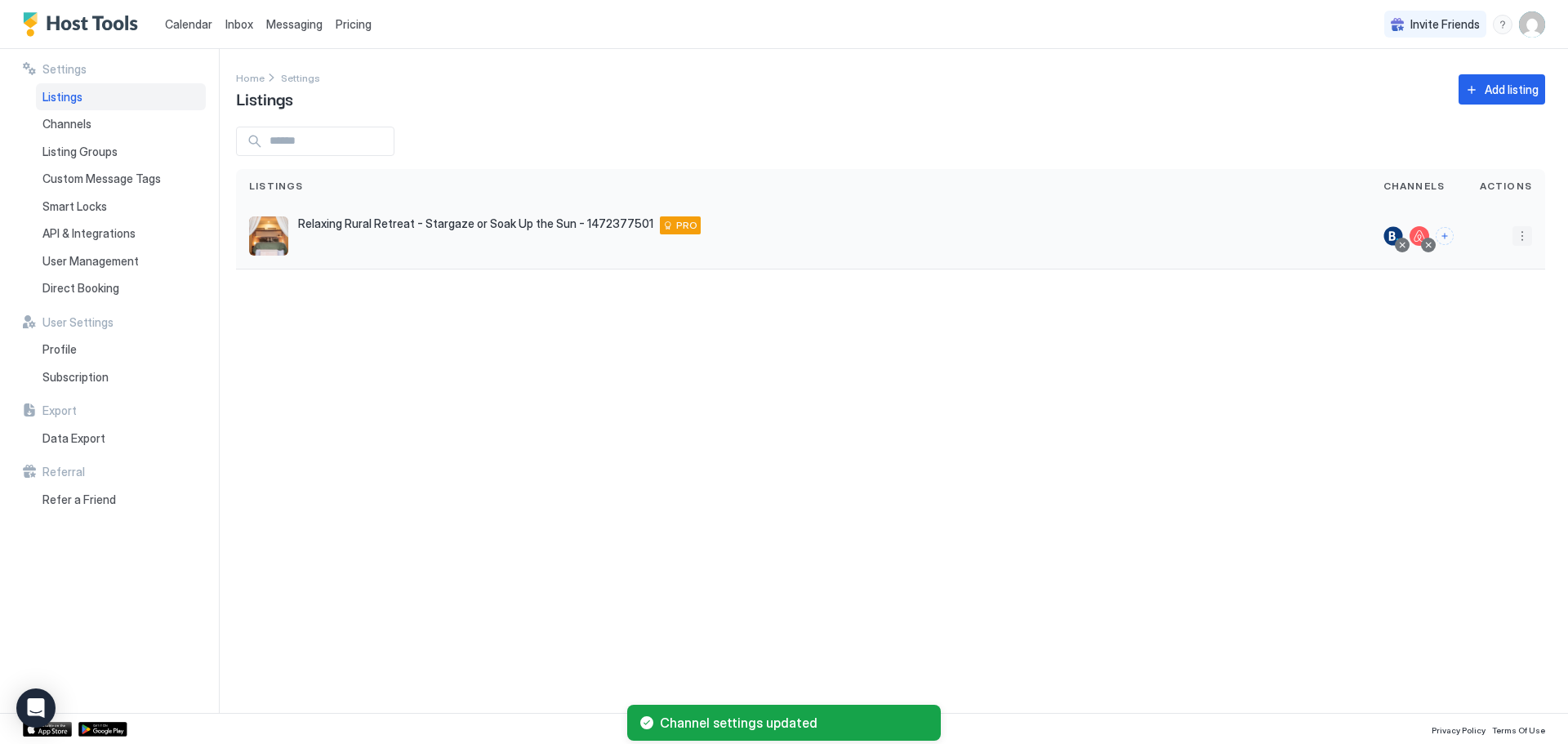
click at [1522, 228] on button "More options" at bounding box center [1522, 236] width 20 height 20
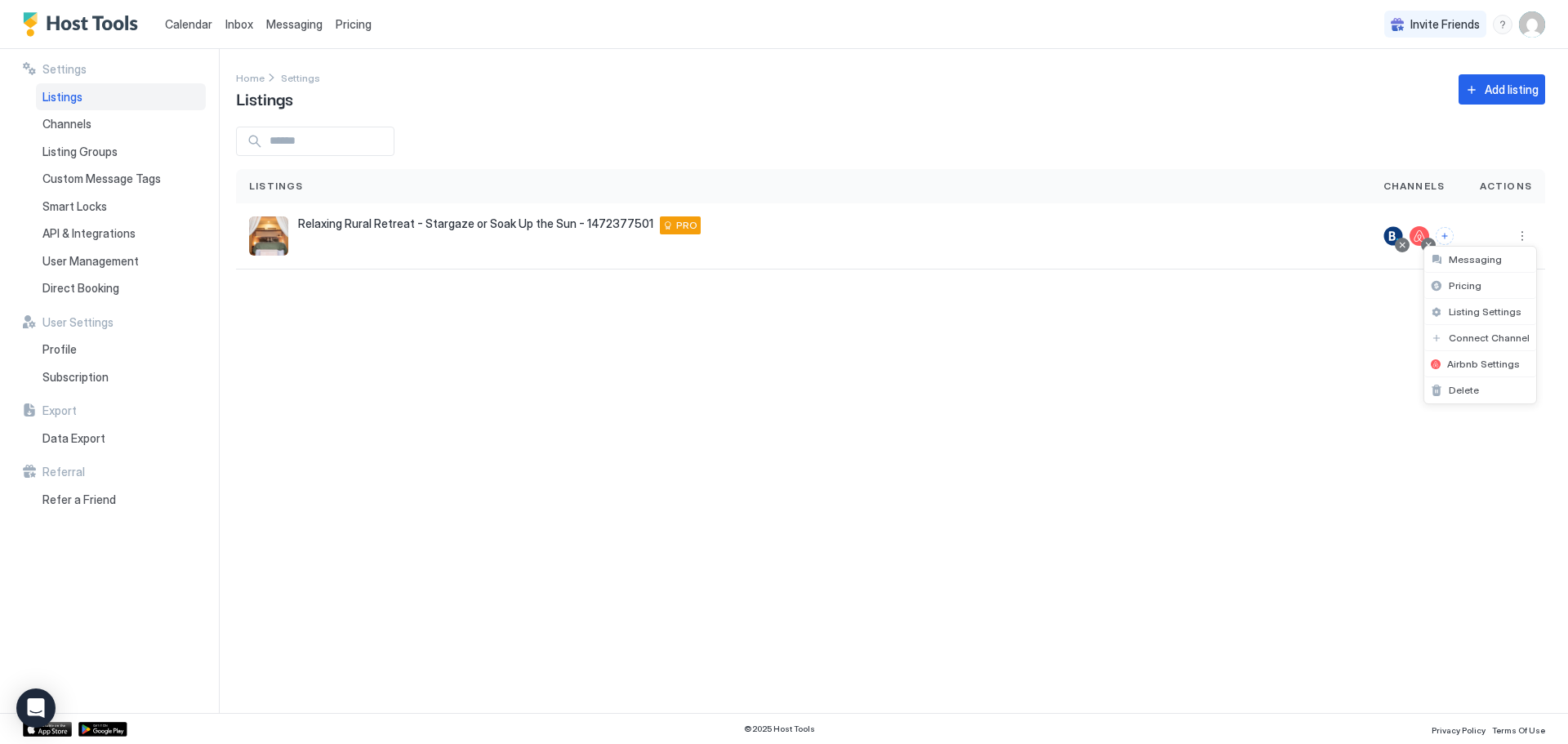
click at [992, 396] on div at bounding box center [784, 372] width 1568 height 744
